Goal: Information Seeking & Learning: Learn about a topic

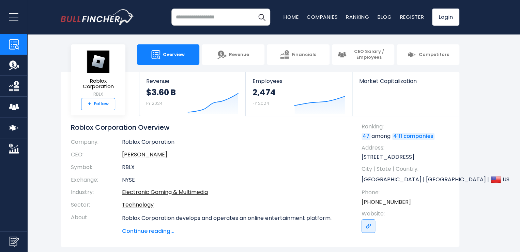
click at [89, 104] on strong "+" at bounding box center [89, 104] width 3 height 6
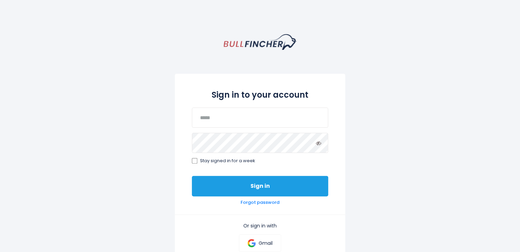
click at [210, 189] on button "Sign in" at bounding box center [260, 186] width 136 height 20
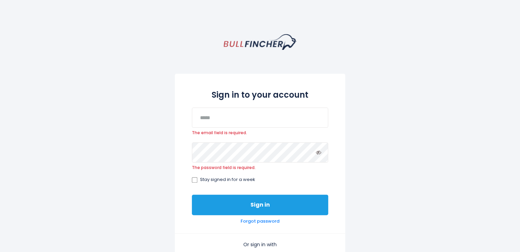
click at [245, 200] on button "Sign in" at bounding box center [260, 204] width 136 height 20
